Goal: Transaction & Acquisition: Purchase product/service

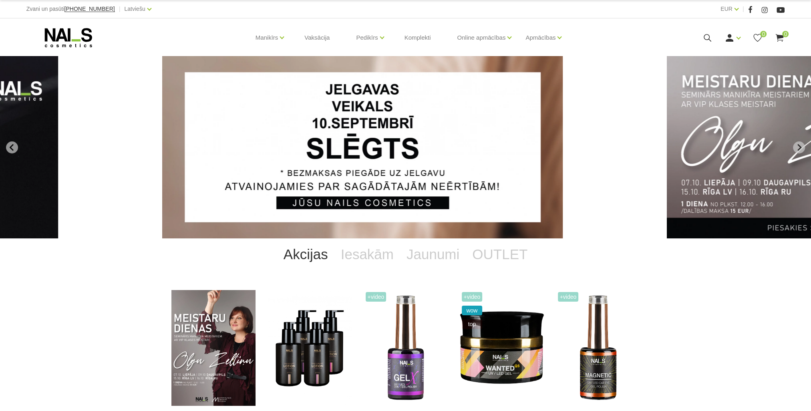
click at [706, 35] on icon at bounding box center [707, 38] width 10 height 10
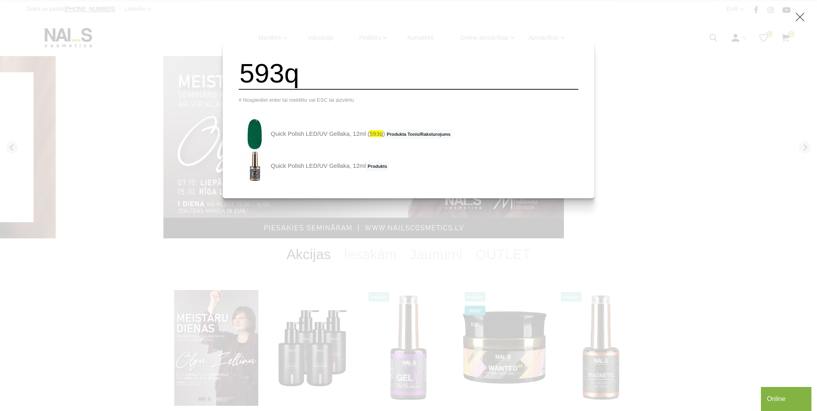
type input "593q"
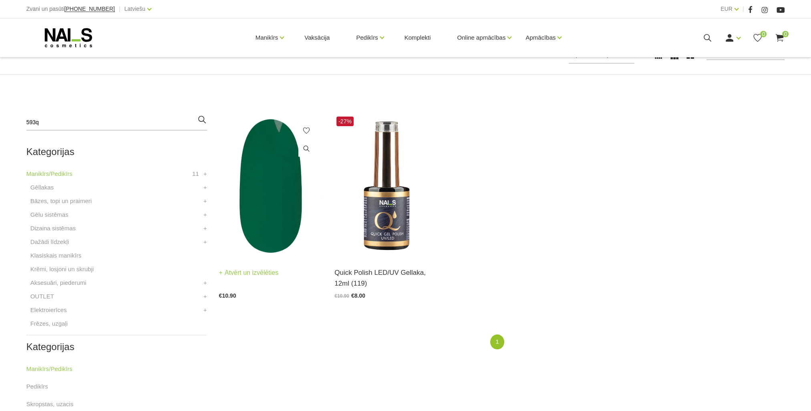
scroll to position [200, 0]
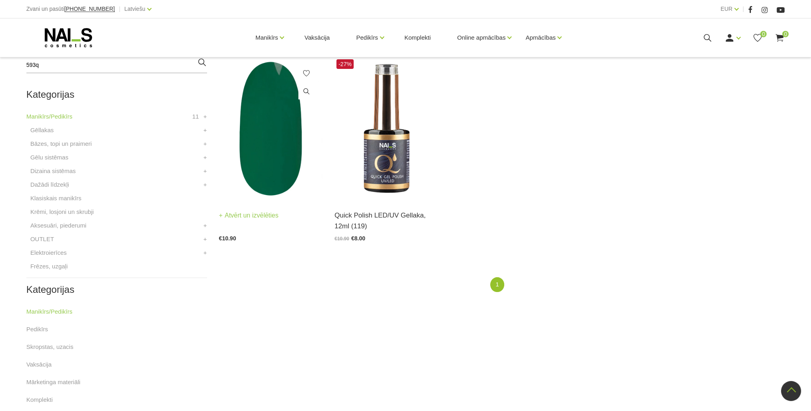
click at [272, 156] on img at bounding box center [271, 128] width 104 height 143
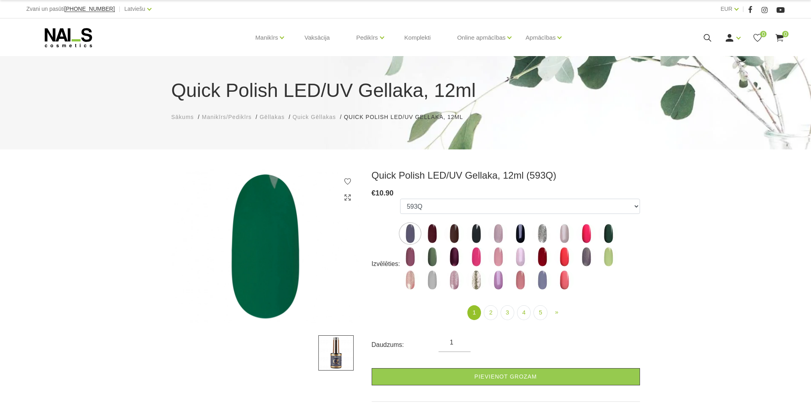
select select "5442"
